Goal: Task Accomplishment & Management: Complete application form

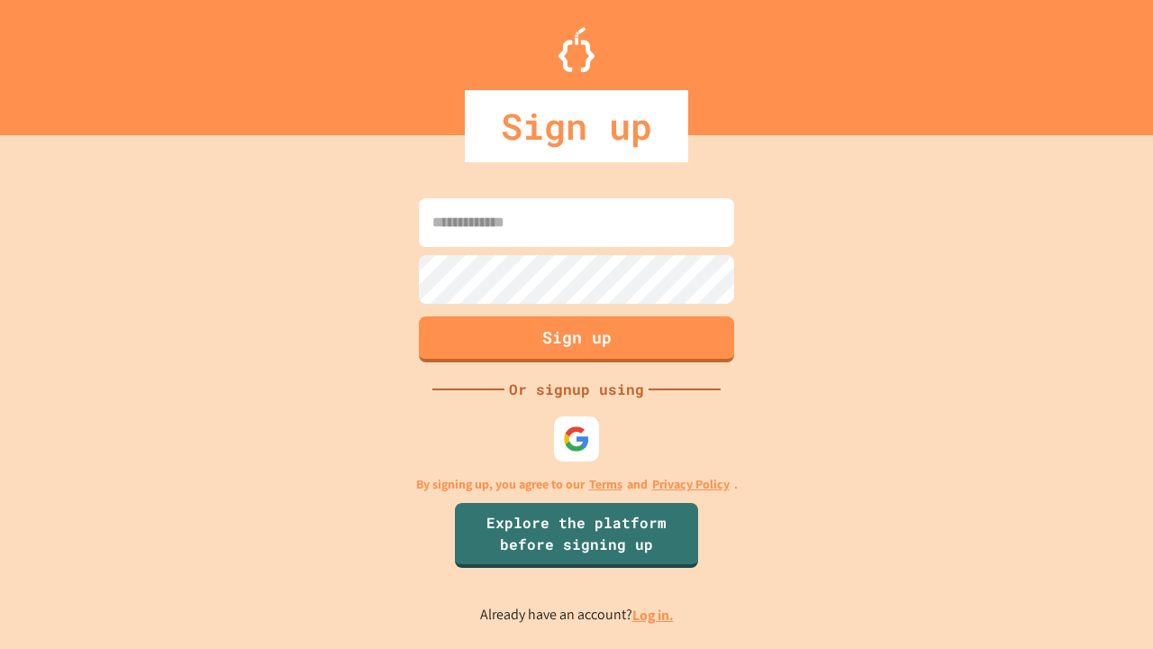
click at [654, 615] on link "Log in." at bounding box center [653, 615] width 41 height 19
